Goal: Find specific page/section: Find specific page/section

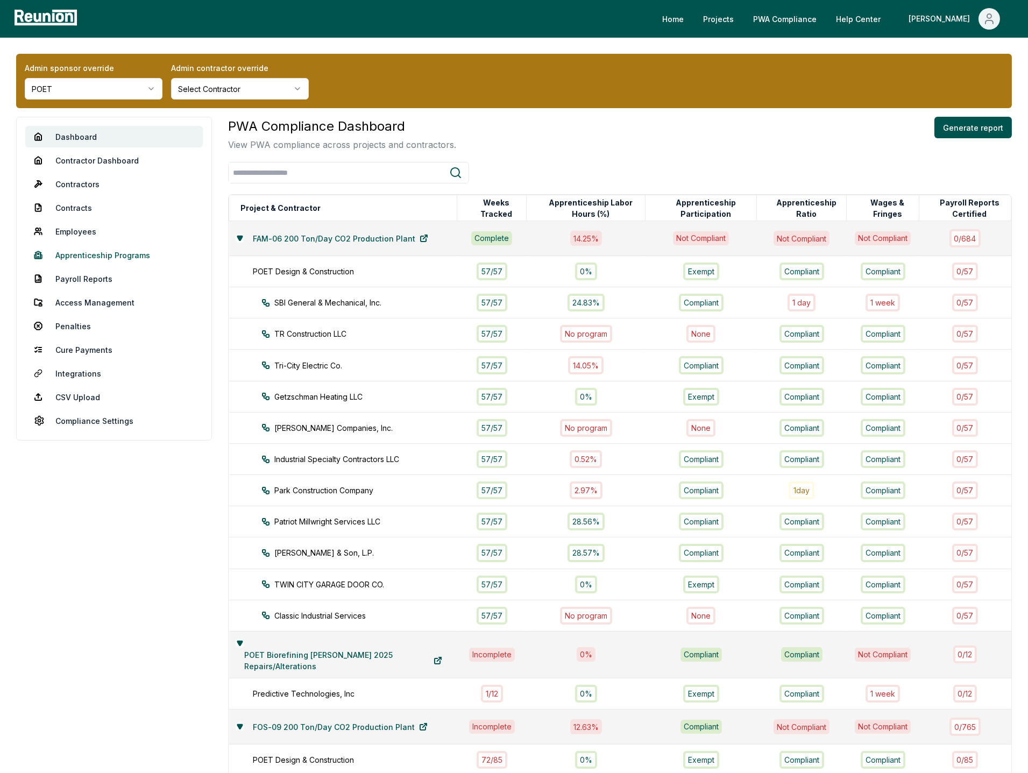
click at [102, 265] on link "Apprenticeship Programs" at bounding box center [113, 255] width 177 height 22
click at [133, 251] on link "Apprenticeship Programs" at bounding box center [113, 255] width 177 height 22
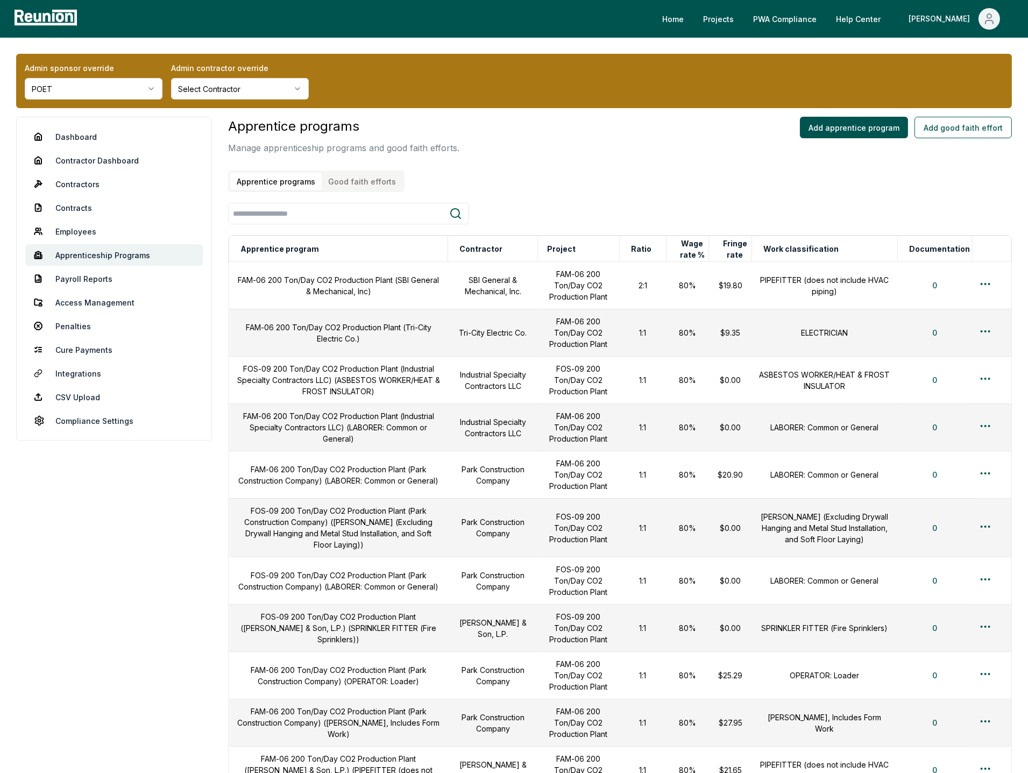
click at [368, 177] on button "Good faith efforts" at bounding box center [362, 182] width 81 height 18
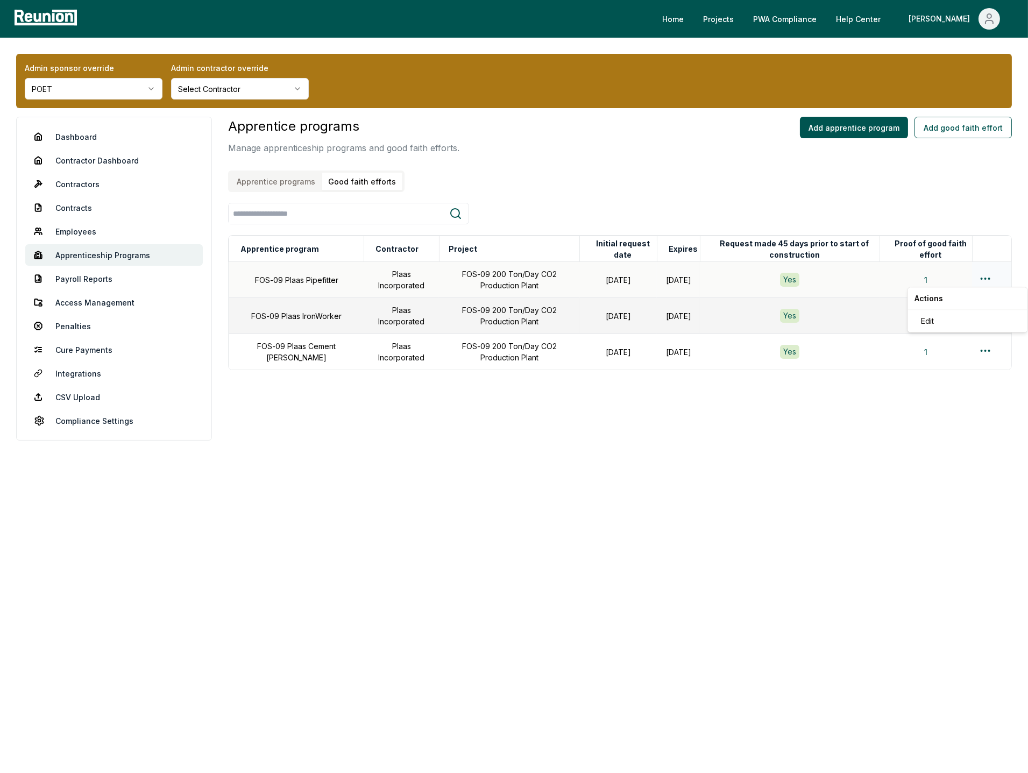
click at [985, 274] on html "Please visit us on your desktop We're working on making our marketplace mobile-…" at bounding box center [514, 386] width 1028 height 773
click at [943, 319] on div "Edit" at bounding box center [967, 321] width 102 height 18
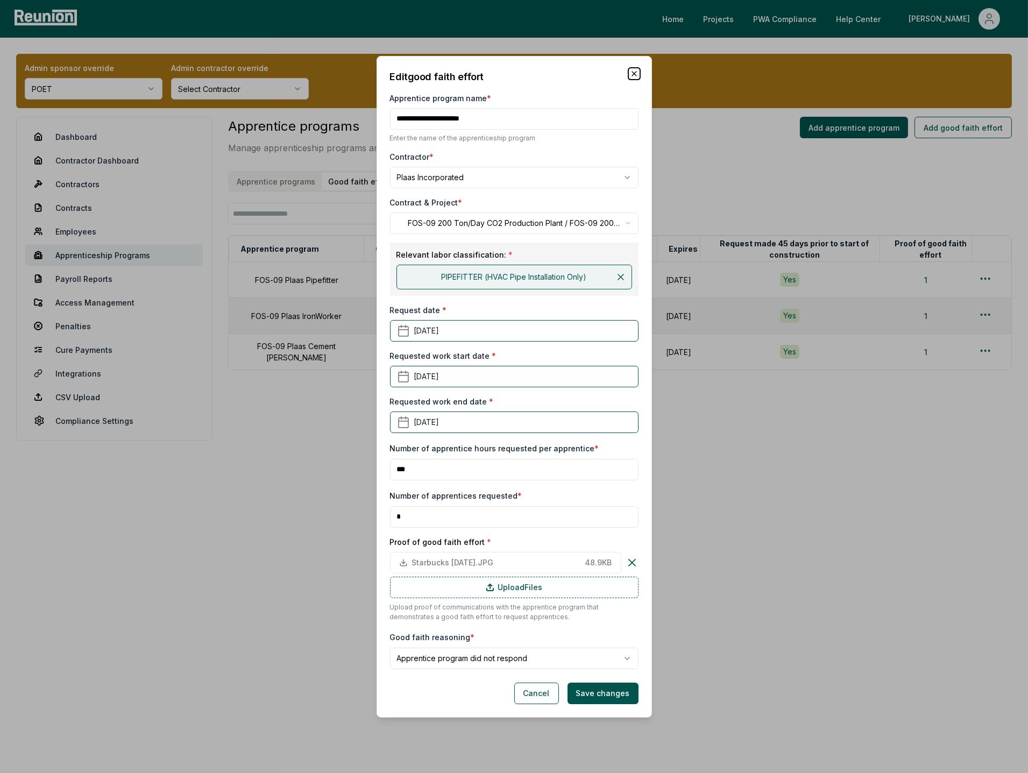
click at [633, 72] on icon "button" at bounding box center [634, 73] width 9 height 9
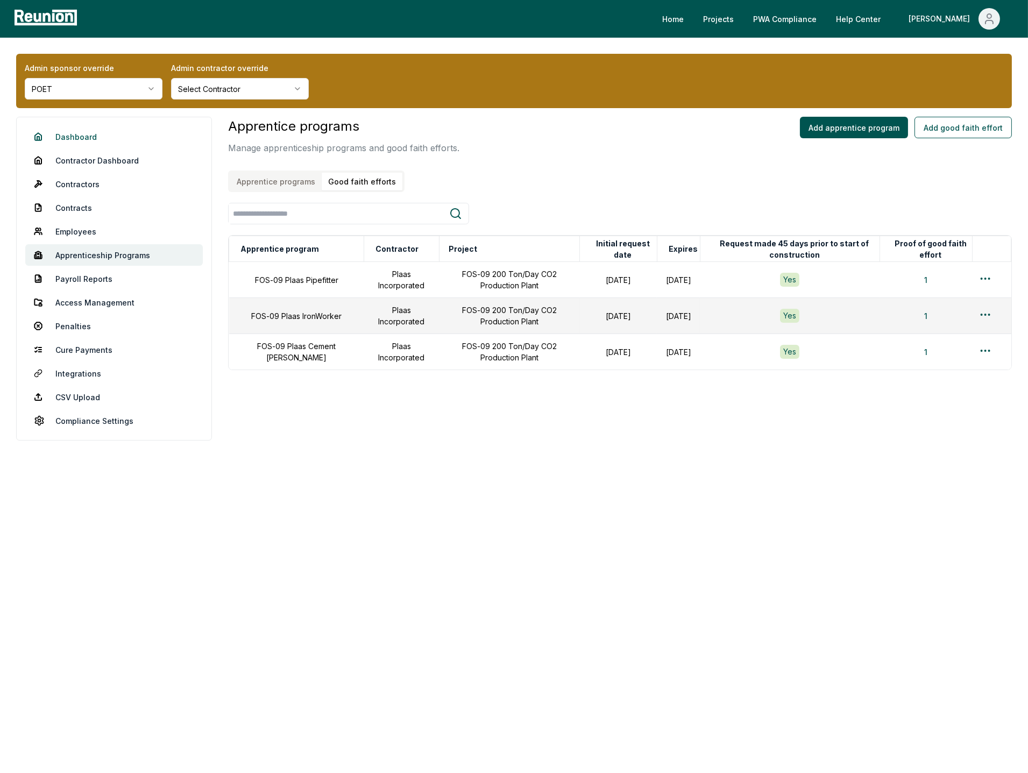
click at [79, 139] on link "Dashboard" at bounding box center [113, 137] width 177 height 22
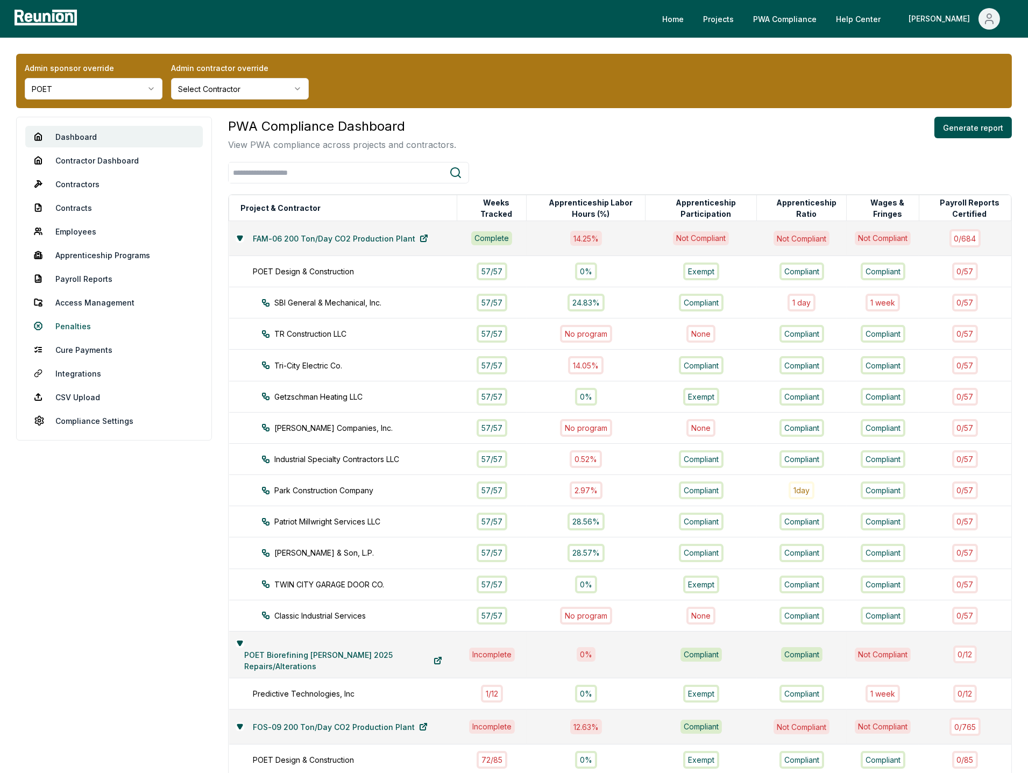
click at [77, 326] on link "Penalties" at bounding box center [113, 326] width 177 height 22
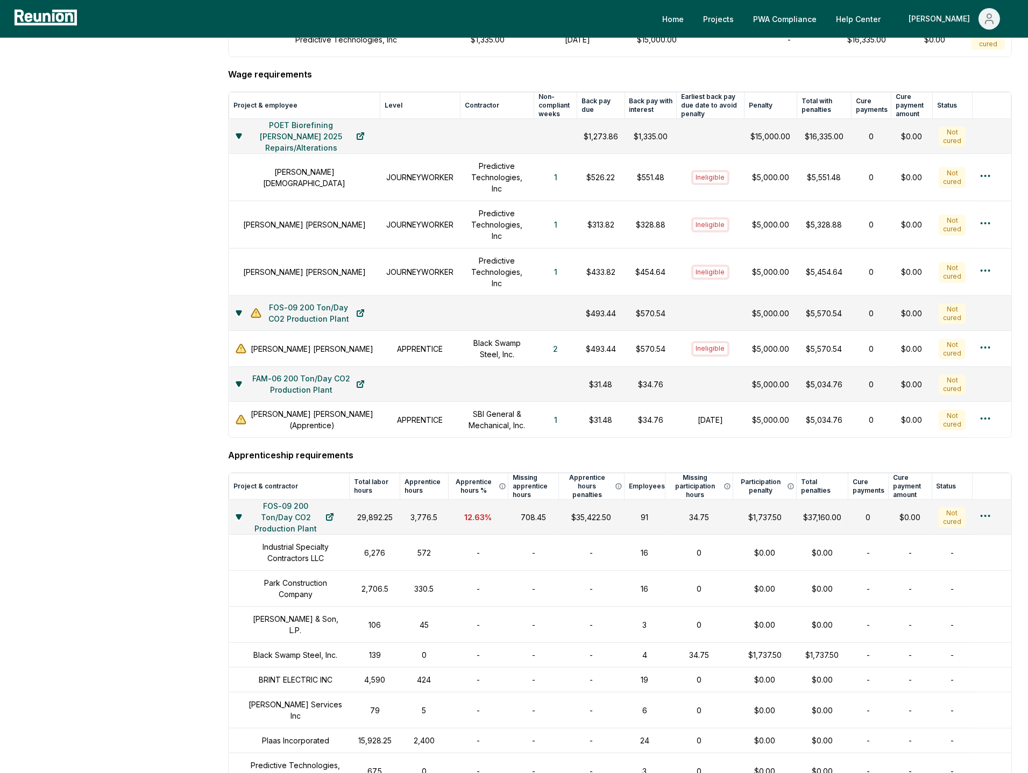
scroll to position [462, 0]
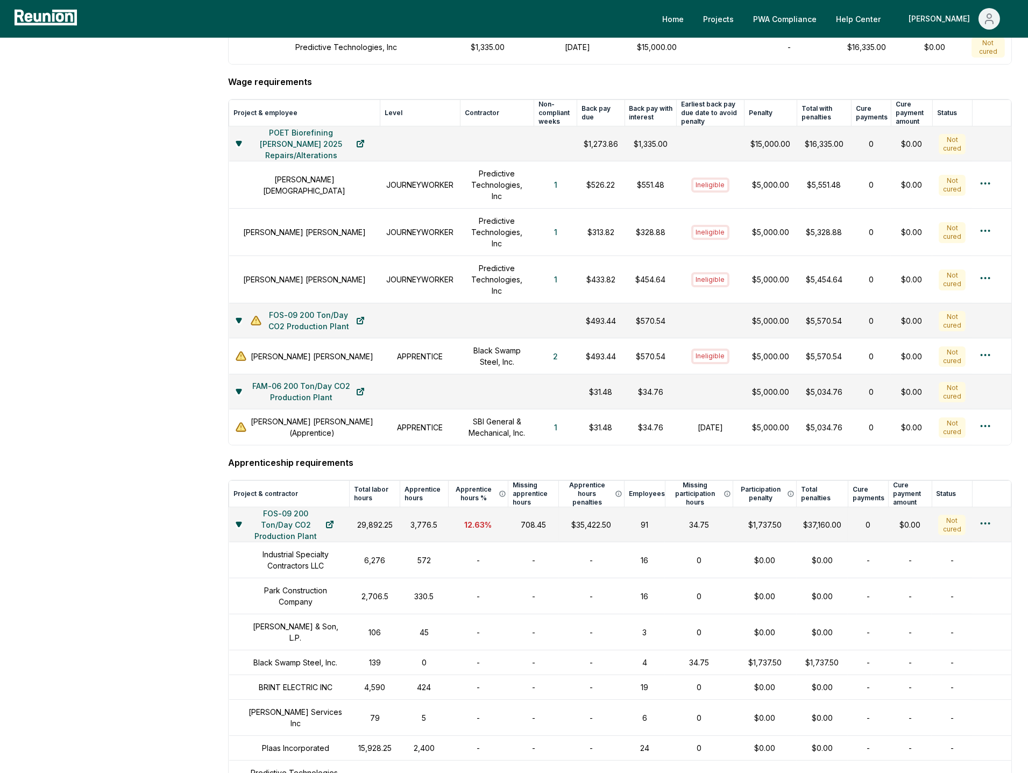
click at [104, 445] on aside "Dashboard Contractor Dashboard Contractors Contracts Employees [DEMOGRAPHIC_DAT…" at bounding box center [114, 454] width 196 height 1600
